Goal: Check status

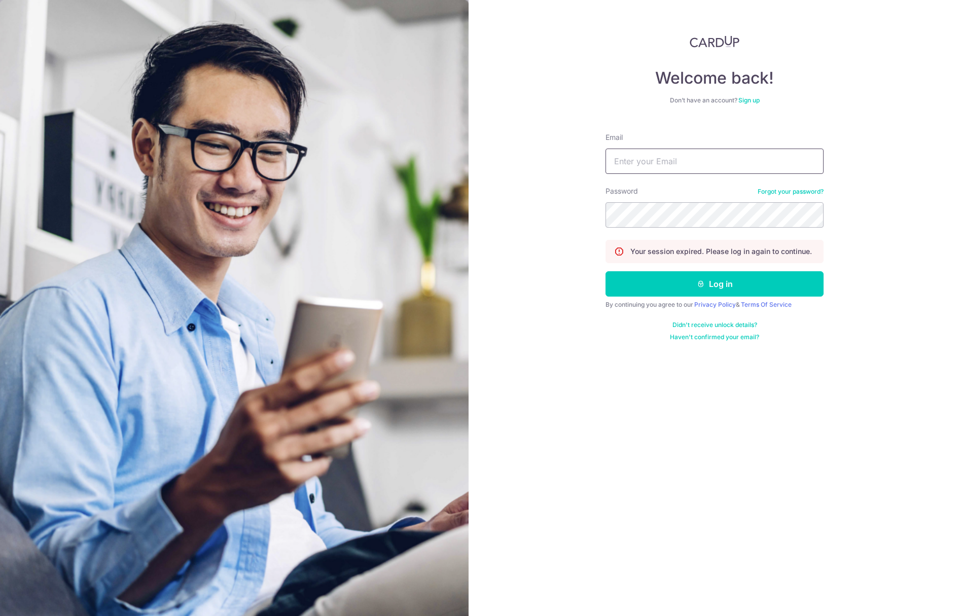
click at [691, 162] on input "Email" at bounding box center [715, 161] width 218 height 25
type input "[PERSON_NAME][EMAIL_ADDRESS][DOMAIN_NAME]"
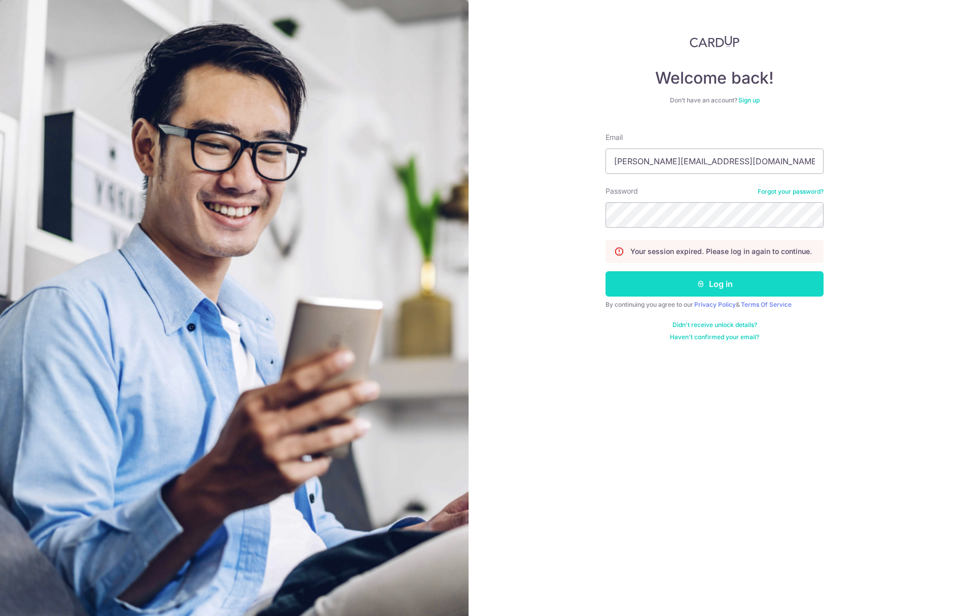
click at [723, 286] on button "Log in" at bounding box center [715, 283] width 218 height 25
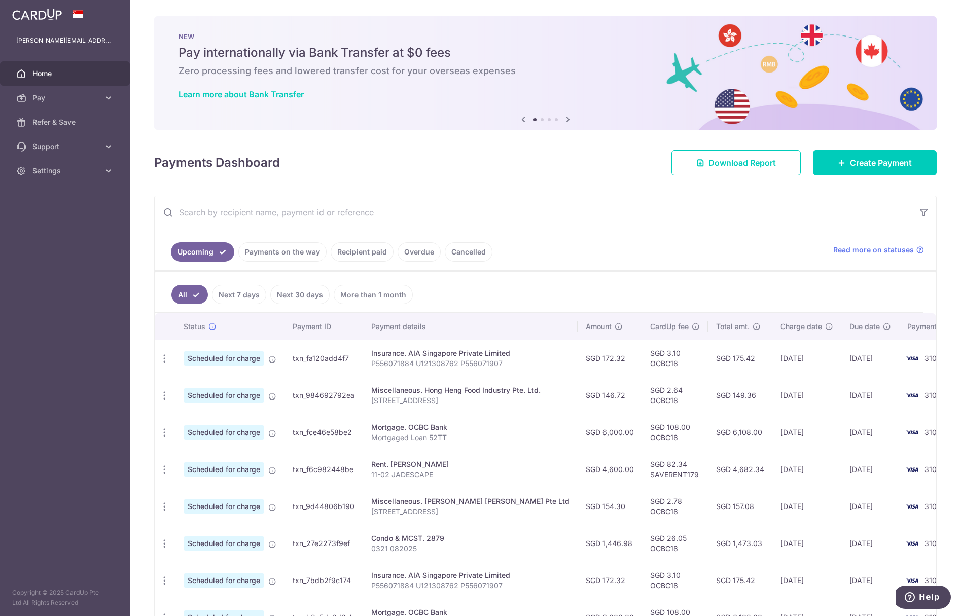
click at [262, 248] on link "Payments on the way" at bounding box center [282, 251] width 88 height 19
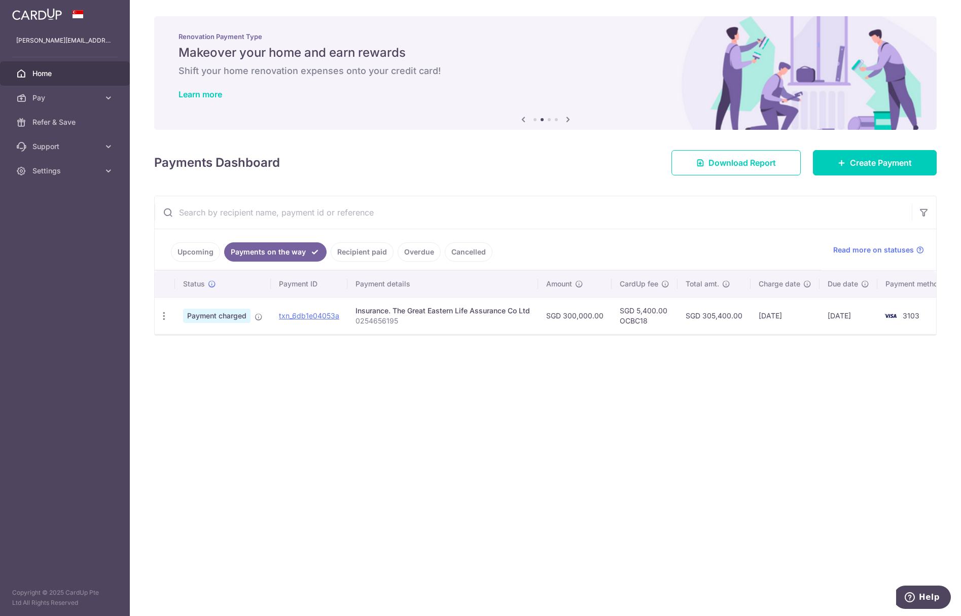
click at [351, 251] on link "Recipient paid" at bounding box center [362, 251] width 63 height 19
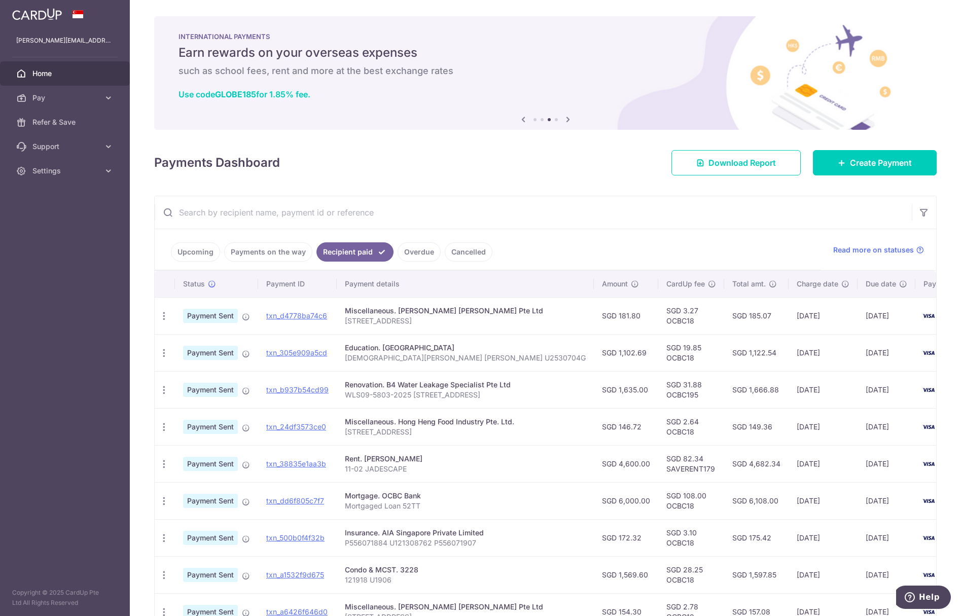
click at [196, 256] on link "Upcoming" at bounding box center [195, 251] width 49 height 19
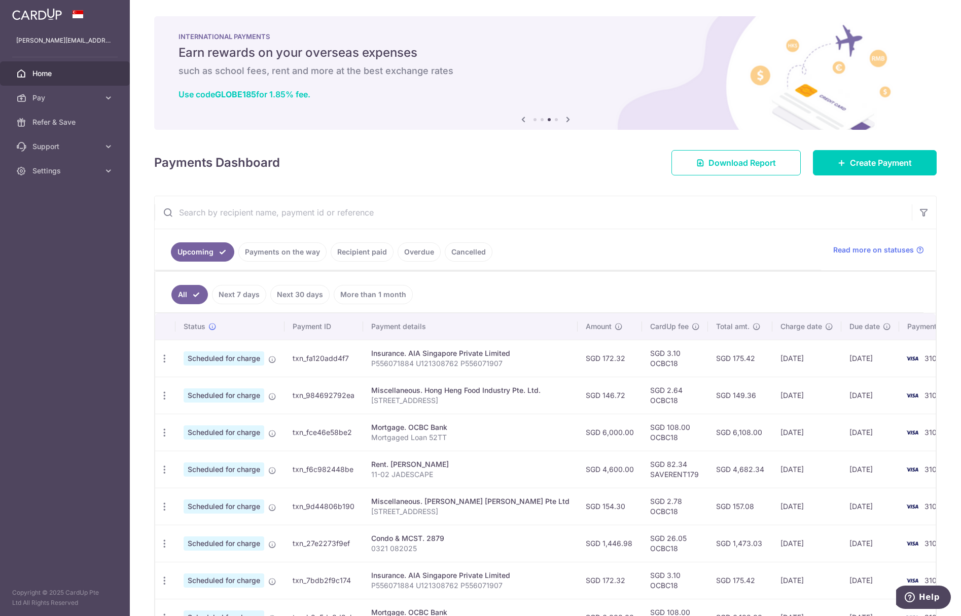
click at [255, 251] on link "Payments on the way" at bounding box center [282, 251] width 88 height 19
